Goal: Check status: Check status

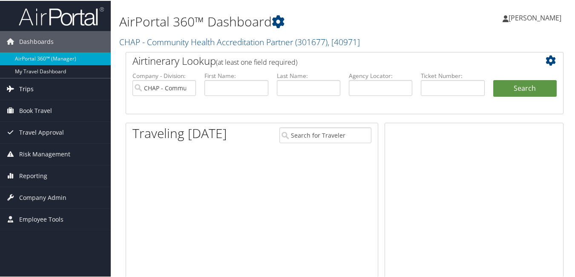
click at [25, 89] on span "Trips" at bounding box center [26, 88] width 14 height 21
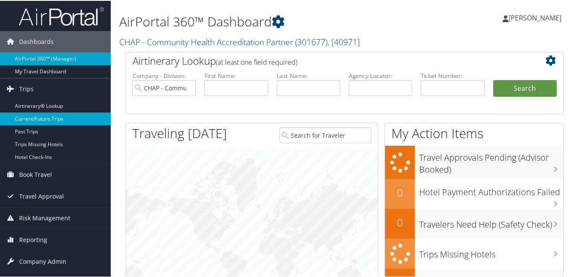
click at [46, 114] on link "Current/Future Trips" at bounding box center [55, 118] width 111 height 13
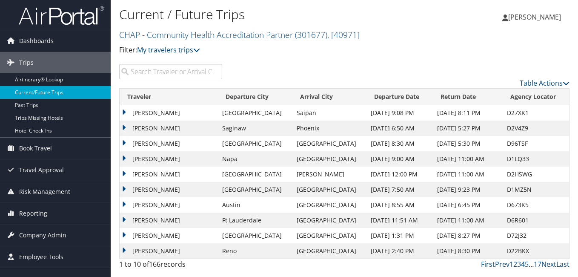
click at [155, 71] on input "search" at bounding box center [170, 71] width 103 height 15
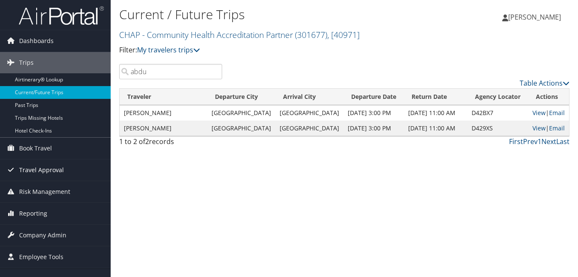
type input "abdu"
